Goal: Navigation & Orientation: Find specific page/section

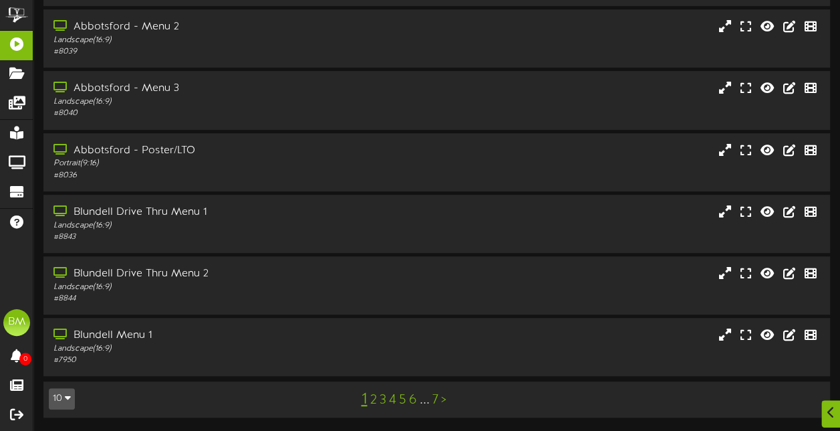
scroll to position [299, 0]
click at [373, 401] on link "2" at bounding box center [373, 399] width 7 height 15
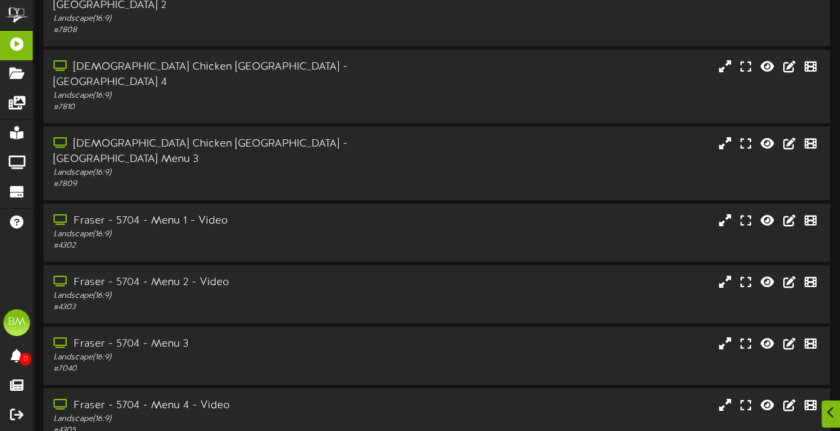
scroll to position [299, 0]
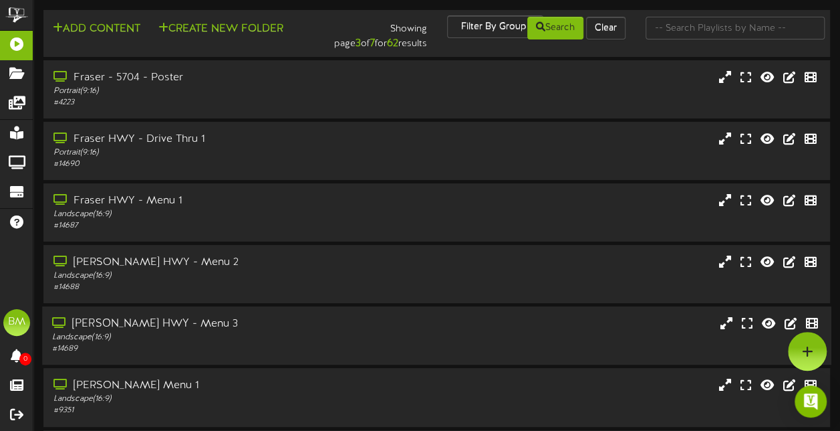
click at [279, 332] on div "[PERSON_NAME] HWY - Menu 3" at bounding box center [206, 323] width 309 height 15
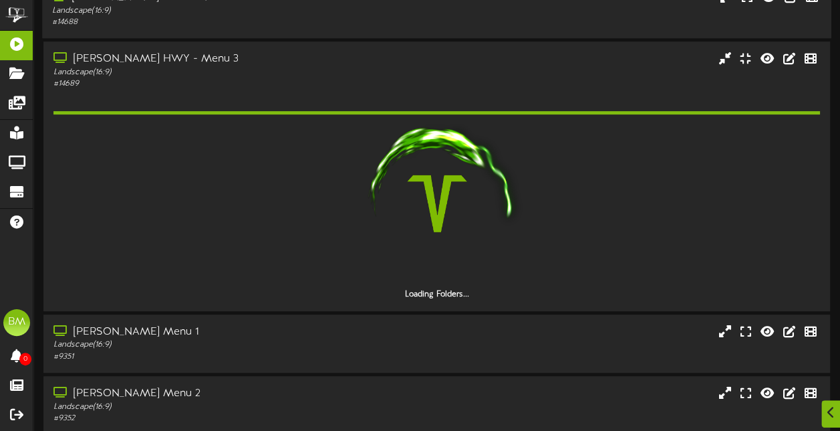
scroll to position [267, 0]
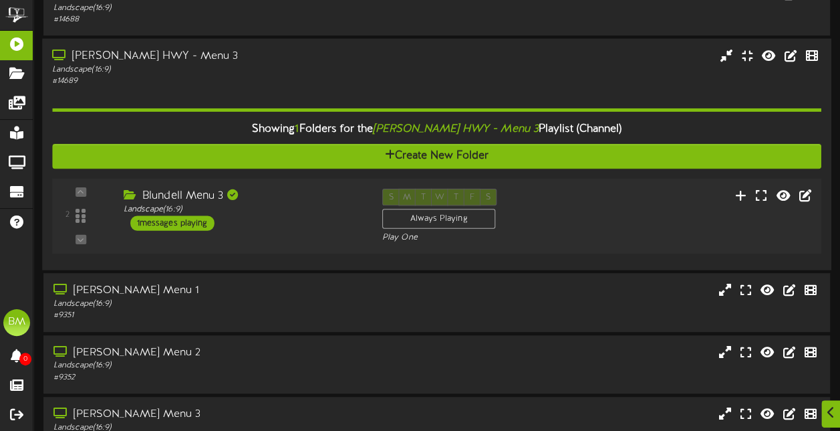
click at [203, 223] on div "1 messages playing" at bounding box center [172, 222] width 84 height 15
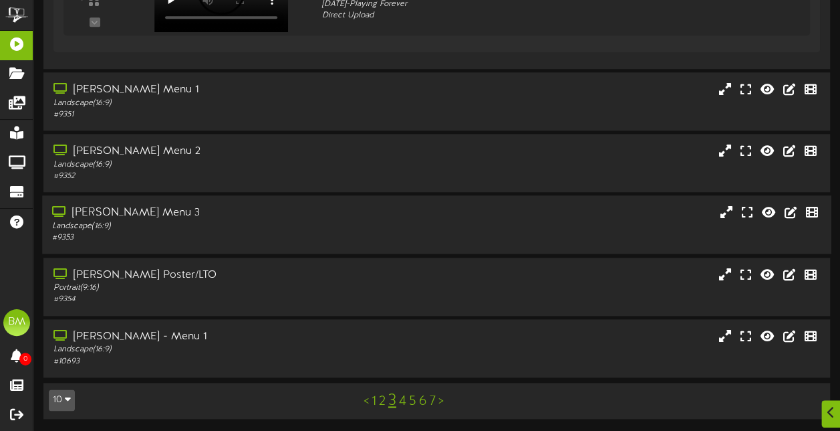
scroll to position [634, 0]
click at [384, 403] on link "2" at bounding box center [382, 399] width 7 height 15
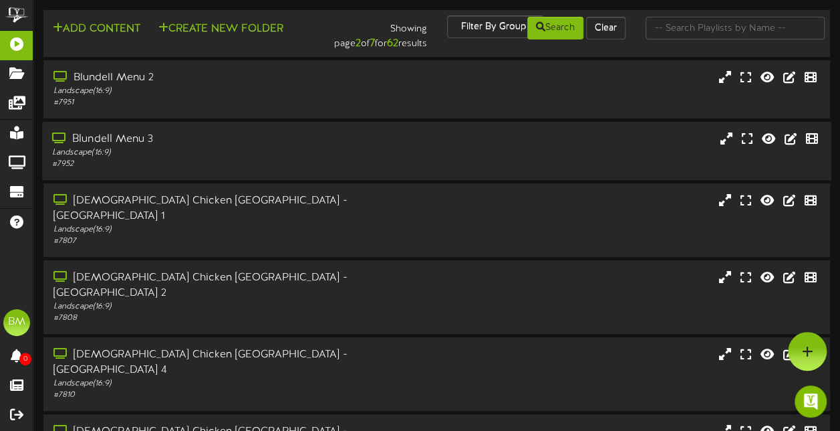
click at [238, 164] on div "# 7952" at bounding box center [206, 163] width 309 height 11
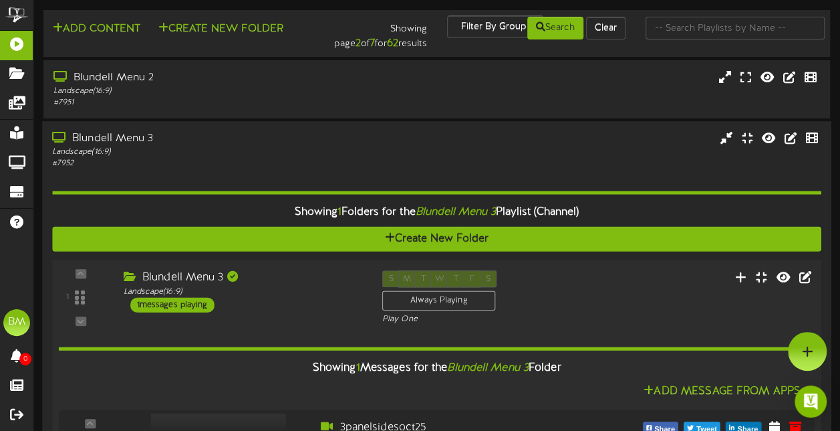
click at [193, 303] on div "1 messages playing" at bounding box center [172, 304] width 84 height 15
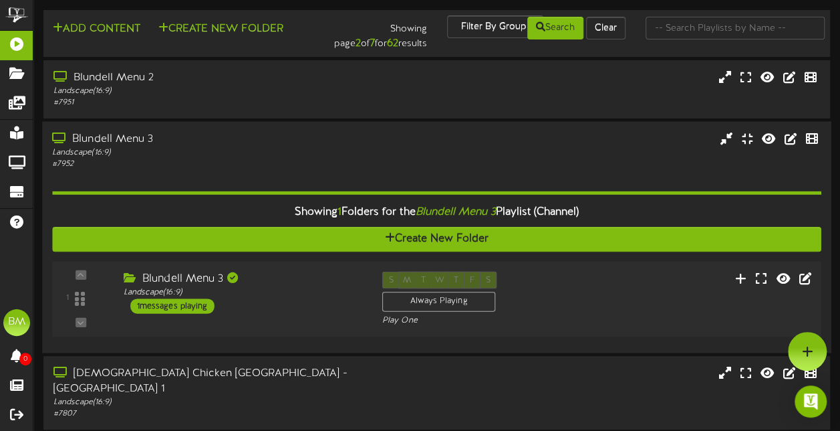
click at [209, 306] on div "1 messages playing" at bounding box center [172, 305] width 84 height 15
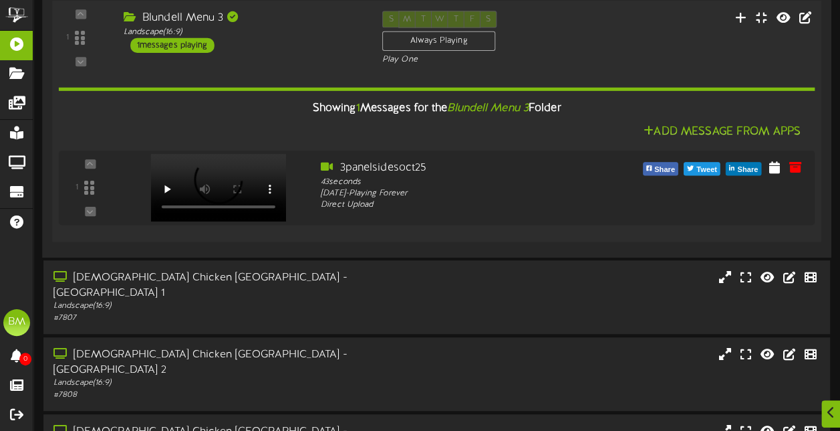
scroll to position [328, 0]
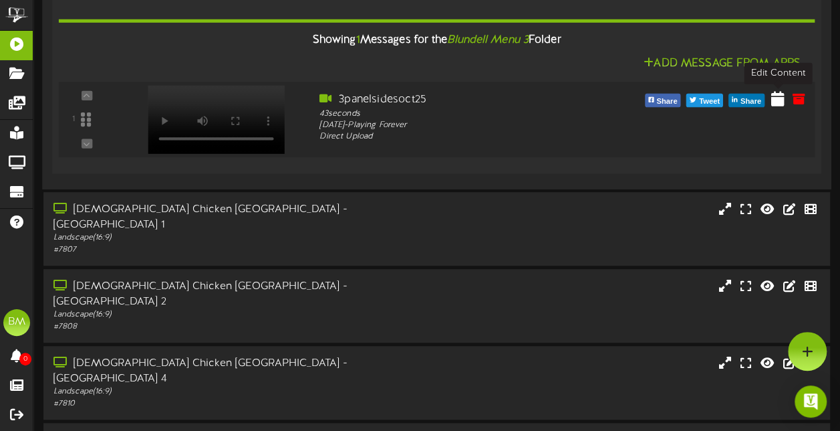
click at [777, 99] on icon at bounding box center [778, 98] width 13 height 15
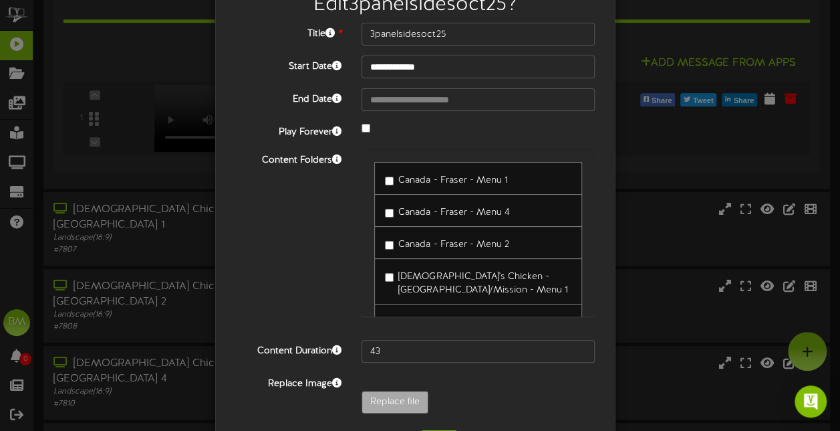
scroll to position [102, 0]
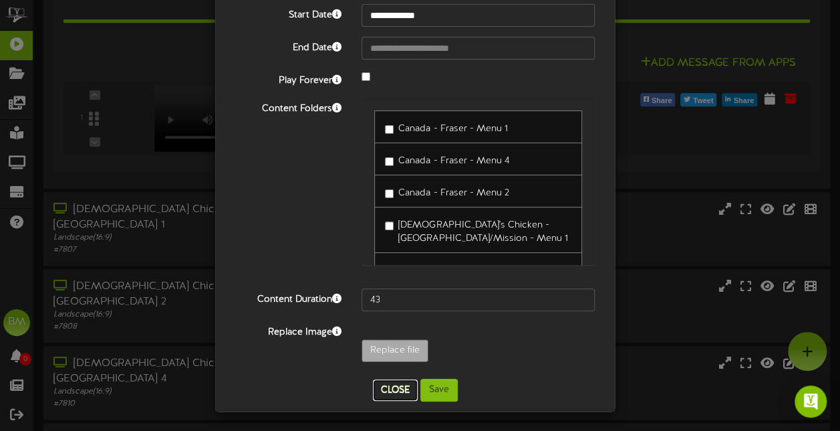
click at [400, 393] on button "Close" at bounding box center [395, 389] width 45 height 21
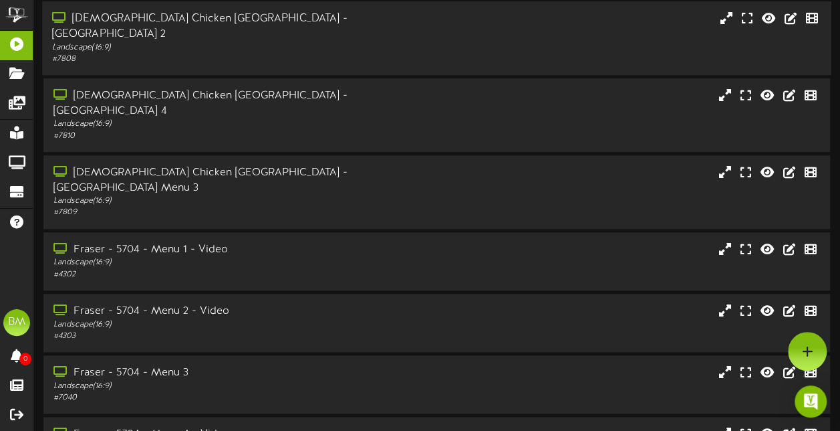
scroll to position [634, 0]
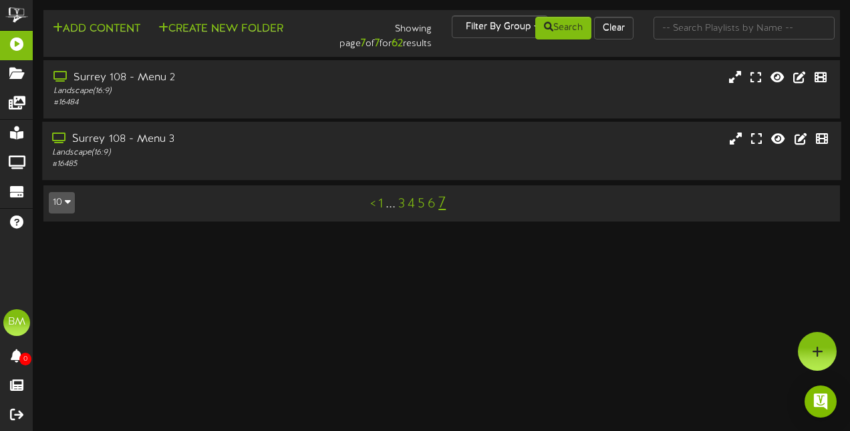
click at [283, 152] on div "Landscape ( 16:9 )" at bounding box center [208, 152] width 313 height 11
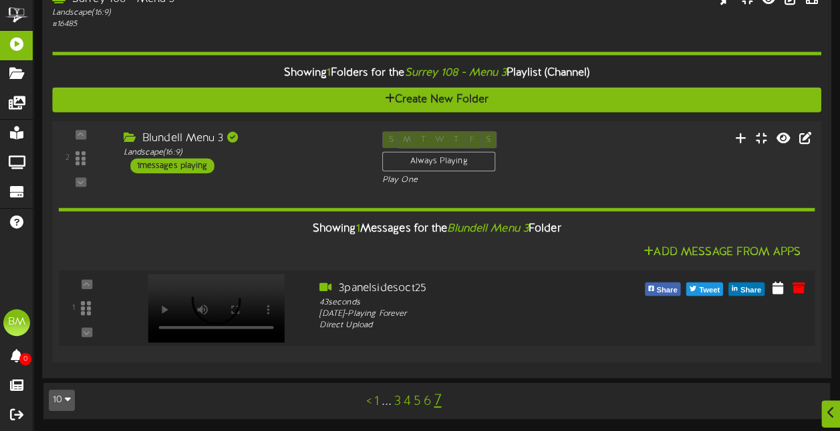
scroll to position [140, 0]
